Goal: Task Accomplishment & Management: Complete application form

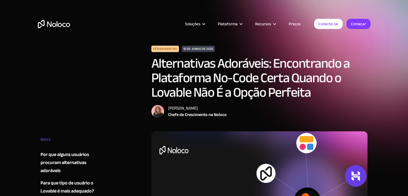
click at [294, 25] on font "Preços" at bounding box center [295, 24] width 12 height 8
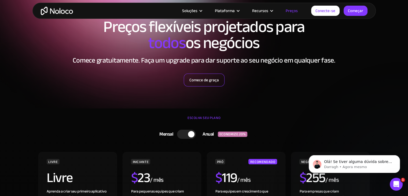
click at [213, 82] on font "Comece de graça" at bounding box center [205, 80] width 30 height 8
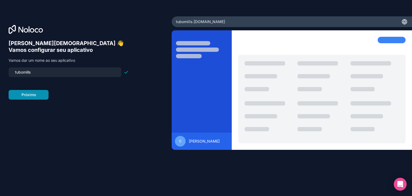
click at [45, 96] on button "Próximo" at bounding box center [29, 95] width 40 height 10
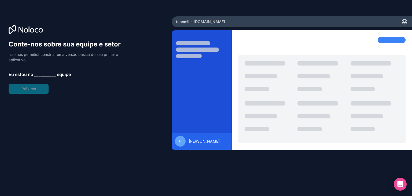
click at [38, 74] on font "__________" at bounding box center [44, 74] width 21 height 5
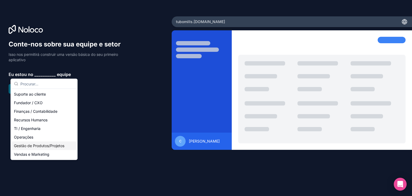
click at [53, 144] on font "Gestão de Produtos/Projetos" at bounding box center [39, 145] width 50 height 5
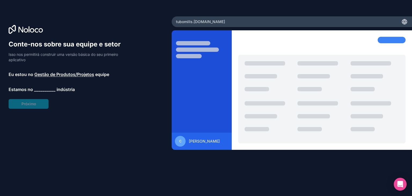
click at [42, 89] on font "__________" at bounding box center [44, 89] width 21 height 5
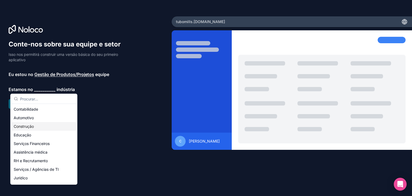
click at [41, 125] on div "Construção" at bounding box center [44, 126] width 64 height 9
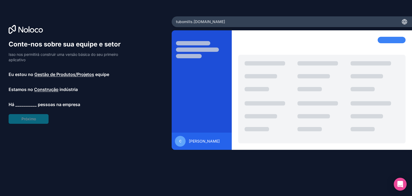
click at [25, 104] on font "__________" at bounding box center [25, 104] width 21 height 5
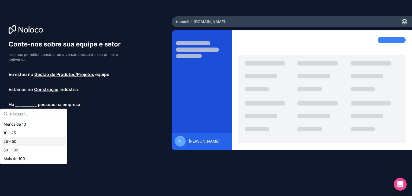
click at [20, 143] on div "25 - 50" at bounding box center [33, 141] width 64 height 9
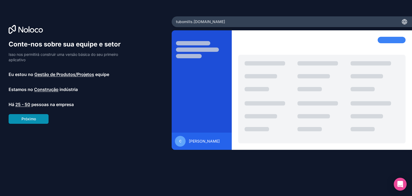
click at [31, 120] on font "Próximo" at bounding box center [28, 119] width 14 height 5
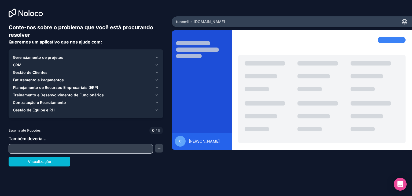
click at [135, 56] on div "Gerenciamento de projetos" at bounding box center [83, 57] width 140 height 5
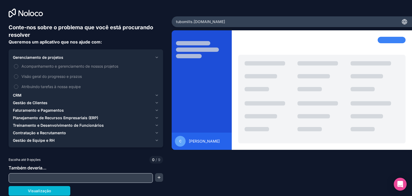
click at [135, 56] on div "Gerenciamento de projetos" at bounding box center [83, 57] width 140 height 5
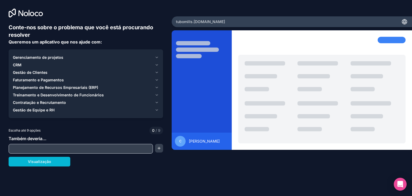
click at [45, 148] on input "text" at bounding box center [81, 149] width 142 height 8
click at [59, 56] on font "Gerenciamento de projetos" at bounding box center [38, 57] width 50 height 5
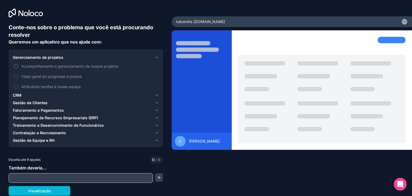
click at [17, 66] on button "Acompanhamento e gerenciamento de nossos projetos" at bounding box center [16, 66] width 4 height 4
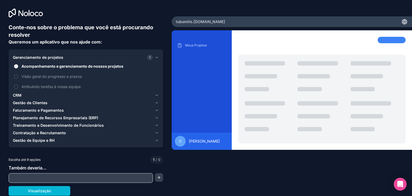
click at [17, 66] on button "Acompanhamento e gerenciamento de nossos projetos" at bounding box center [16, 66] width 4 height 4
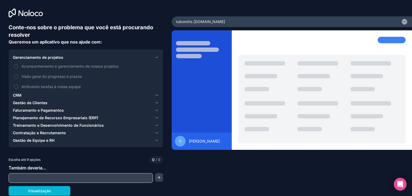
click at [27, 58] on font "Gerenciamento de projetos" at bounding box center [38, 57] width 50 height 5
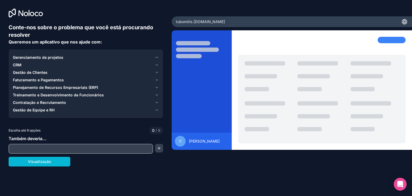
click at [35, 147] on input "text" at bounding box center [81, 149] width 142 height 8
paste input "Quero um sistema de Almoxarifado, com esses menusDashboard, Ferramentas, Colabo…"
drag, startPoint x: 24, startPoint y: 149, endPoint x: 120, endPoint y: 147, distance: 95.8
click at [120, 147] on input "Quero um sistema de Almoxarifado, com esses menusDashboard, Ferramentas, Colabo…" at bounding box center [81, 149] width 142 height 8
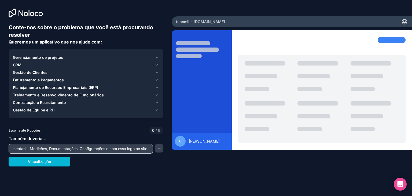
click at [55, 150] on input "Quero um sistema de Almoxarifado, com esses menusDashboard, Ferramentas, Colabo…" at bounding box center [81, 149] width 142 height 8
drag, startPoint x: 59, startPoint y: 150, endPoint x: 1, endPoint y: 143, distance: 58.8
click at [0, 144] on div "Conte-nos sobre o problema que você está procurando resolver Queremos um aplica…" at bounding box center [86, 81] width 172 height 163
click at [43, 146] on input "Quero um sistema de Almoxarifado, com esses menusDashboard, Ferramentas, Colabo…" at bounding box center [81, 149] width 142 height 8
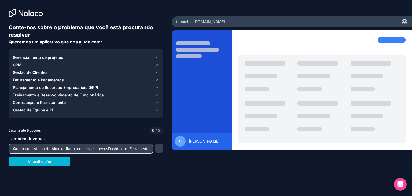
drag, startPoint x: 63, startPoint y: 148, endPoint x: 105, endPoint y: 150, distance: 42.2
click at [99, 150] on input "Quero um sistema de Almoxarifado, com esses menusDashboard, Ferramentas, Colabo…" at bounding box center [81, 149] width 142 height 8
click at [110, 149] on input "Quero um sistema de Almoxarifado, com esses menusDashboard, Ferramentas, Colabo…" at bounding box center [81, 149] width 142 height 8
type input "Quero um sistema de Almoxarifado, com esses menus Dashboard, Ferramentas, Colab…"
drag, startPoint x: 56, startPoint y: 162, endPoint x: 63, endPoint y: 163, distance: 7.2
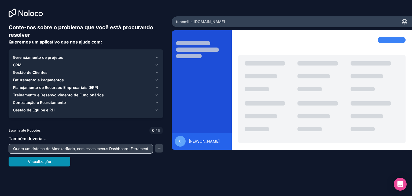
click at [56, 161] on button "Visualização" at bounding box center [40, 162] width 62 height 10
click at [44, 60] on span "Gerenciamento de projetos" at bounding box center [38, 57] width 50 height 5
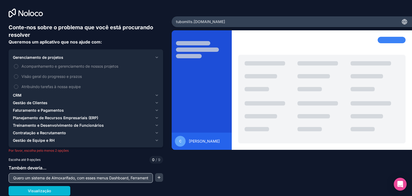
click at [49, 57] on font "Gerenciamento de projetos" at bounding box center [38, 57] width 50 height 5
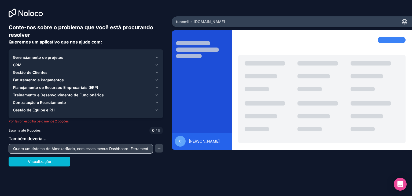
click at [49, 57] on font "Gerenciamento de projetos" at bounding box center [38, 57] width 50 height 5
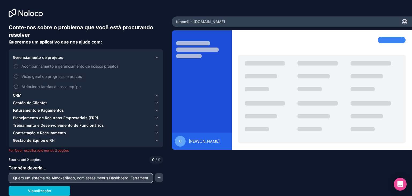
click at [50, 86] on font "Atribuindo tarefas à nossa equipe" at bounding box center [50, 86] width 59 height 5
click at [18, 86] on button "Atribuindo tarefas à nossa equipe" at bounding box center [16, 87] width 4 height 4
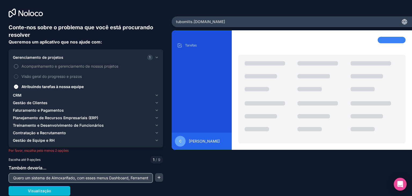
click at [56, 68] on font "Acompanhamento e gerenciamento de nossos projetos" at bounding box center [69, 66] width 97 height 5
click at [18, 68] on button "Acompanhamento e gerenciamento de nossos projetos" at bounding box center [16, 66] width 4 height 4
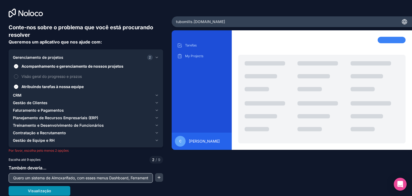
click at [47, 192] on font "Visualização" at bounding box center [39, 190] width 23 height 5
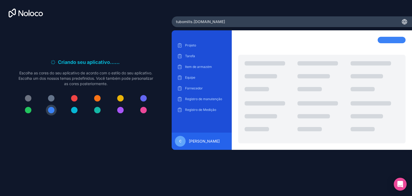
click at [75, 110] on div at bounding box center [74, 110] width 6 height 6
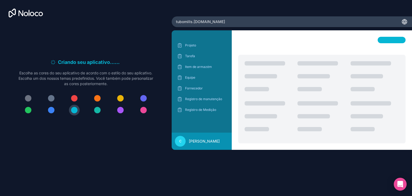
click at [28, 109] on div at bounding box center [28, 110] width 6 height 6
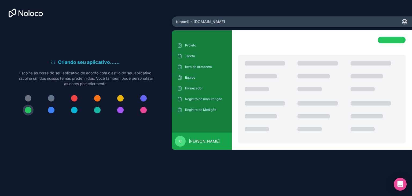
click at [45, 111] on div at bounding box center [85, 104] width 137 height 23
click at [48, 111] on div at bounding box center [51, 110] width 6 height 6
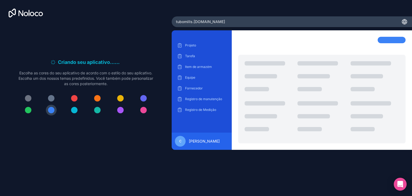
click at [76, 97] on div at bounding box center [74, 98] width 6 height 6
